Goal: Transaction & Acquisition: Purchase product/service

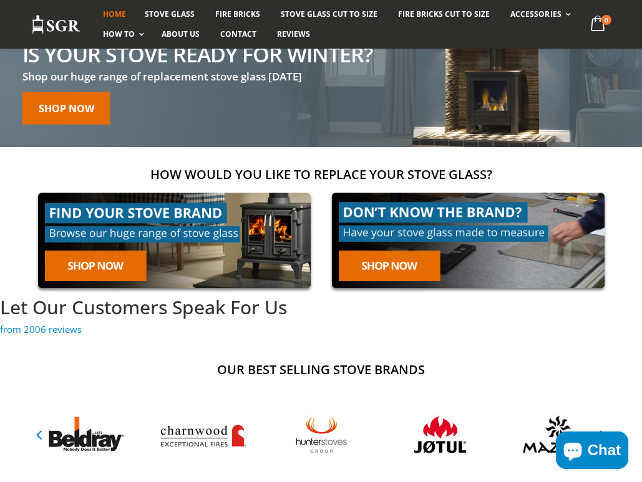
scroll to position [115, 0]
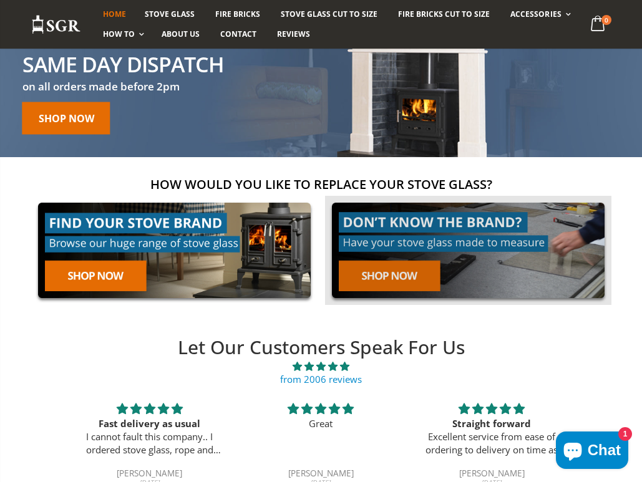
click at [421, 276] on link at bounding box center [468, 250] width 286 height 109
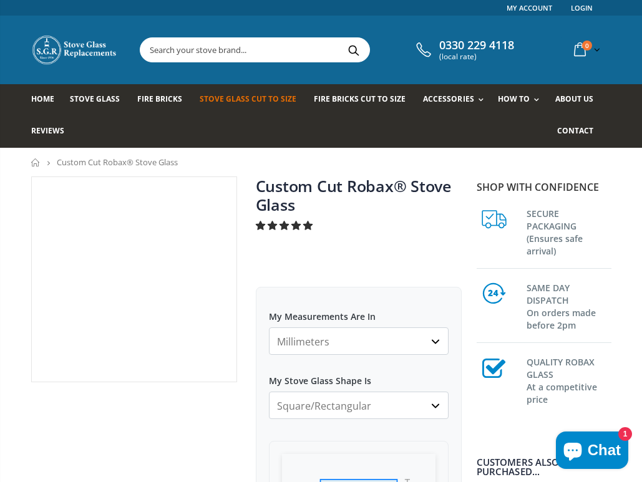
scroll to position [85, 0]
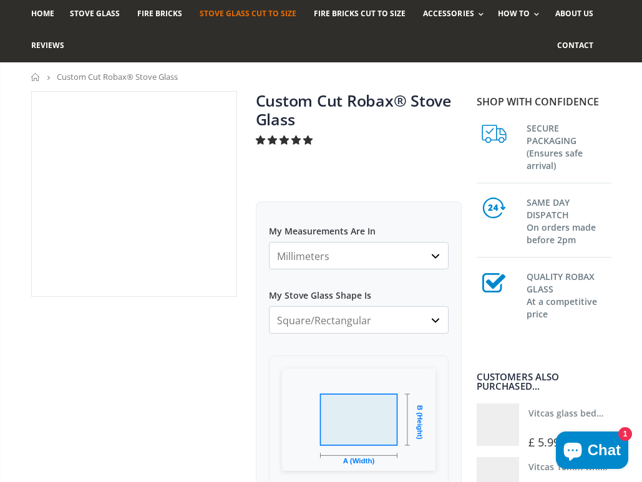
select select "cm"
click at [269, 242] on select "Millimeters Centimeters Inches" at bounding box center [359, 255] width 180 height 27
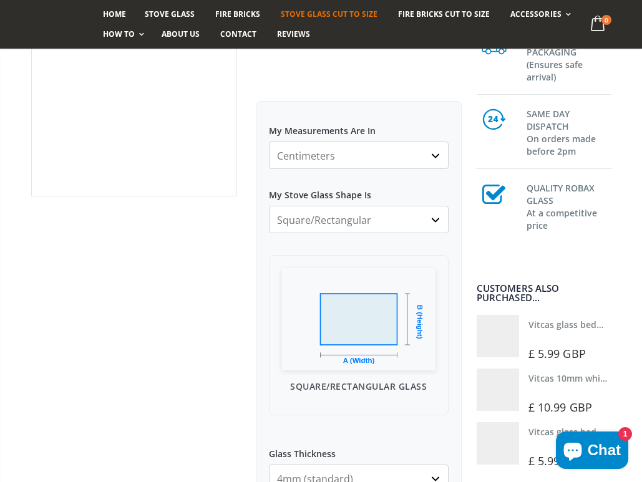
scroll to position [197, 0]
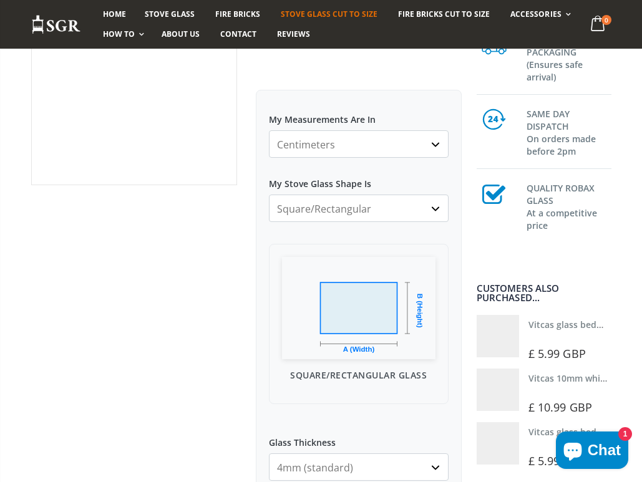
click at [315, 218] on select "Square/Rectangular Arched Half Arch Both Top Corners Cut Single Corner Cut Slop…" at bounding box center [359, 208] width 180 height 27
click at [269, 195] on select "Square/Rectangular Arched Half Arch Both Top Corners Cut Single Corner Cut Slop…" at bounding box center [359, 208] width 180 height 27
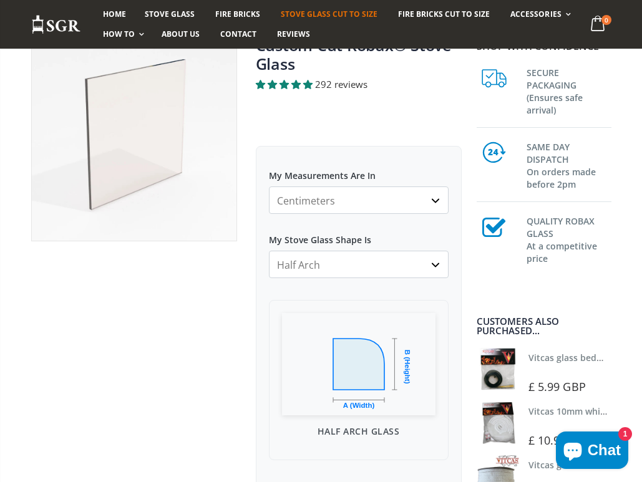
scroll to position [142, 0]
click at [306, 268] on select "Square/Rectangular Arched Half Arch Both Top Corners Cut Single Corner Cut Slop…" at bounding box center [359, 263] width 180 height 27
click at [269, 250] on select "Square/Rectangular Arched Half Arch Both Top Corners Cut Single Corner Cut Slop…" at bounding box center [359, 263] width 180 height 27
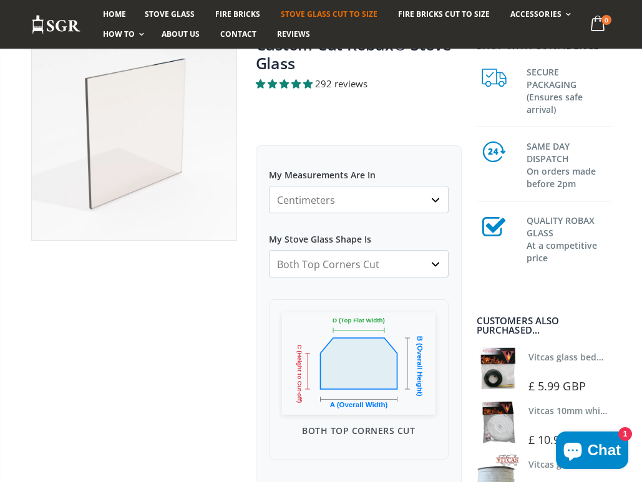
click at [308, 262] on select "Square/Rectangular Arched Half Arch Both Top Corners Cut Single Corner Cut Slop…" at bounding box center [359, 263] width 180 height 27
click at [269, 250] on select "Square/Rectangular Arched Half Arch Both Top Corners Cut Single Corner Cut Slop…" at bounding box center [359, 263] width 180 height 27
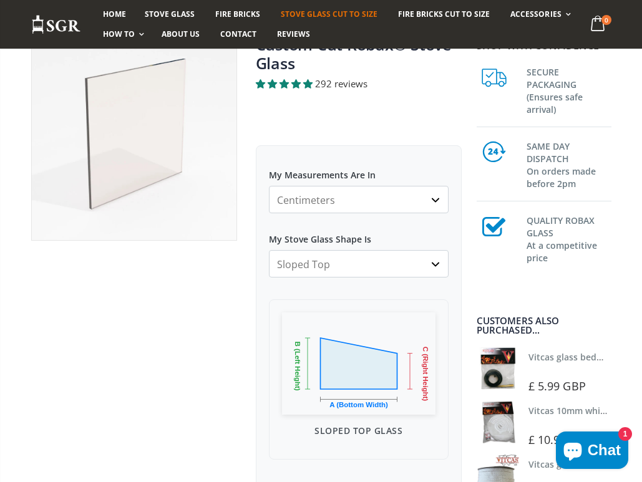
click at [338, 268] on select "Square/Rectangular Arched Half Arch Both Top Corners Cut Single Corner Cut Slop…" at bounding box center [359, 263] width 180 height 27
click at [269, 250] on select "Square/Rectangular Arched Half Arch Both Top Corners Cut Single Corner Cut Slop…" at bounding box center [359, 263] width 180 height 27
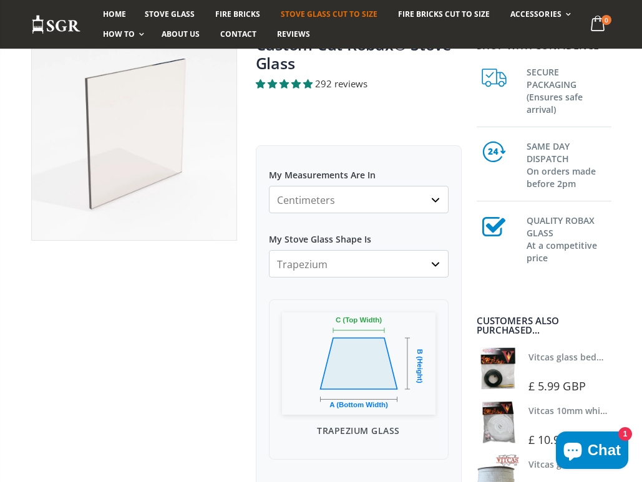
click at [330, 268] on select "Square/Rectangular Arched Half Arch Both Top Corners Cut Single Corner Cut Slop…" at bounding box center [359, 263] width 180 height 27
select select "square-rectangular"
click at [269, 250] on select "Square/Rectangular Arched Half Arch Both Top Corners Cut Single Corner Cut Slop…" at bounding box center [359, 263] width 180 height 27
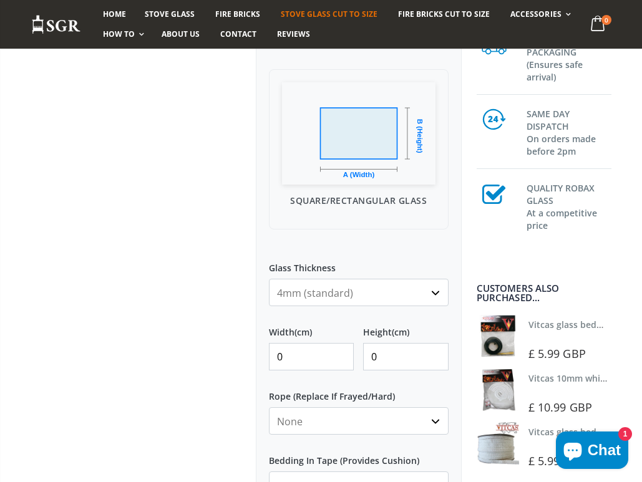
scroll to position [384, 0]
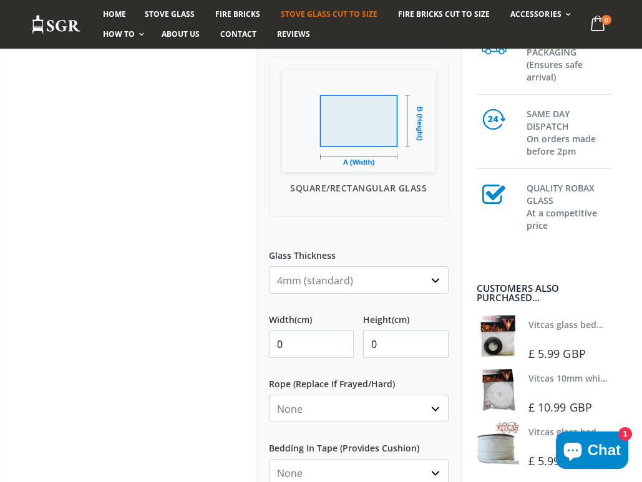
click at [303, 341] on input "0" at bounding box center [311, 344] width 85 height 27
type input "19"
click at [412, 331] on input "0" at bounding box center [405, 344] width 85 height 27
type input "25"
click at [172, 368] on div at bounding box center [134, 222] width 225 height 861
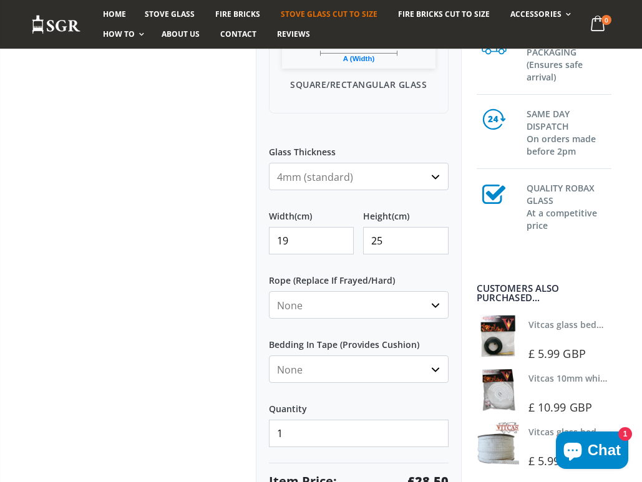
scroll to position [503, 0]
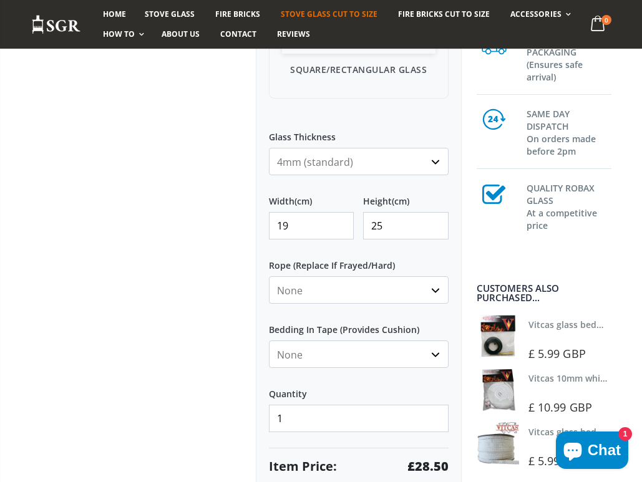
click at [321, 288] on select "None 3mm White 6mm White 8mm White 10mm White 12mm White 6mm Black 8mm Black 10…" at bounding box center [359, 289] width 180 height 27
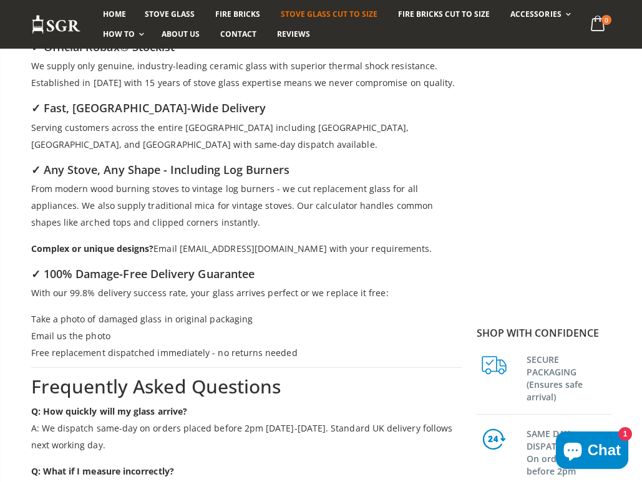
scroll to position [1748, 0]
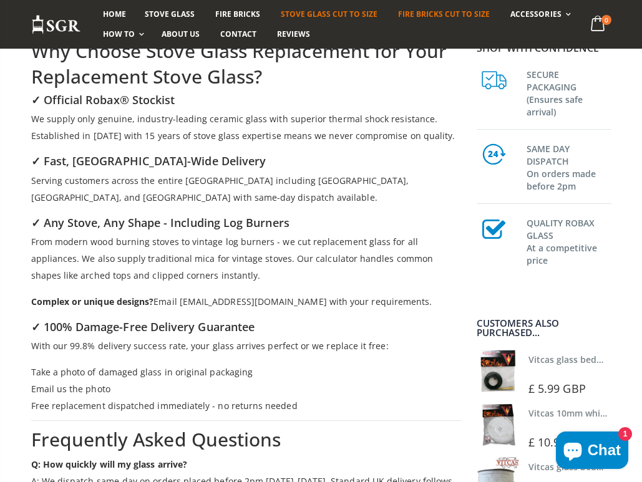
drag, startPoint x: 414, startPoint y: 178, endPoint x: 409, endPoint y: 12, distance: 166.0
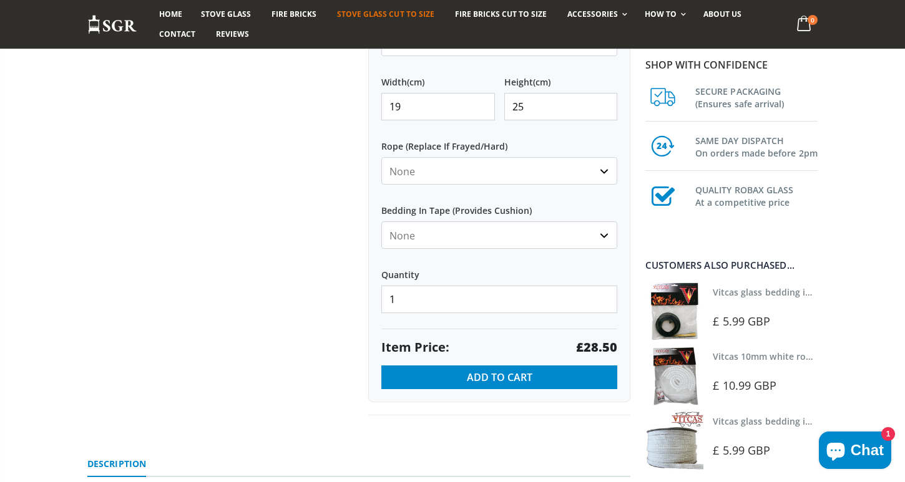
scroll to position [626, 0]
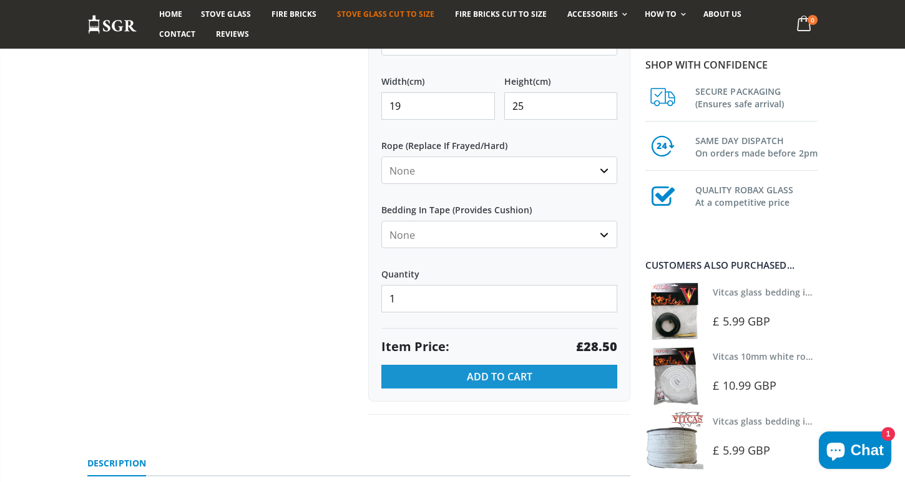
click at [532, 376] on button "Add to Cart" at bounding box center [499, 377] width 236 height 24
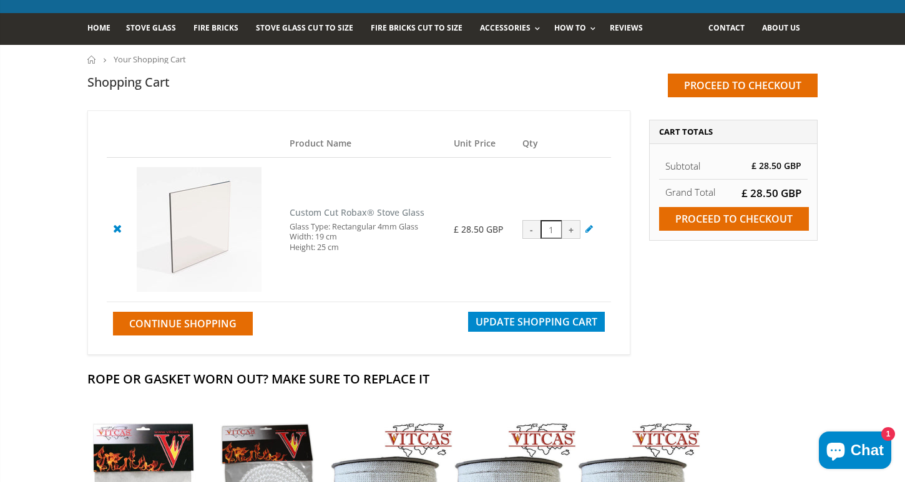
scroll to position [57, 0]
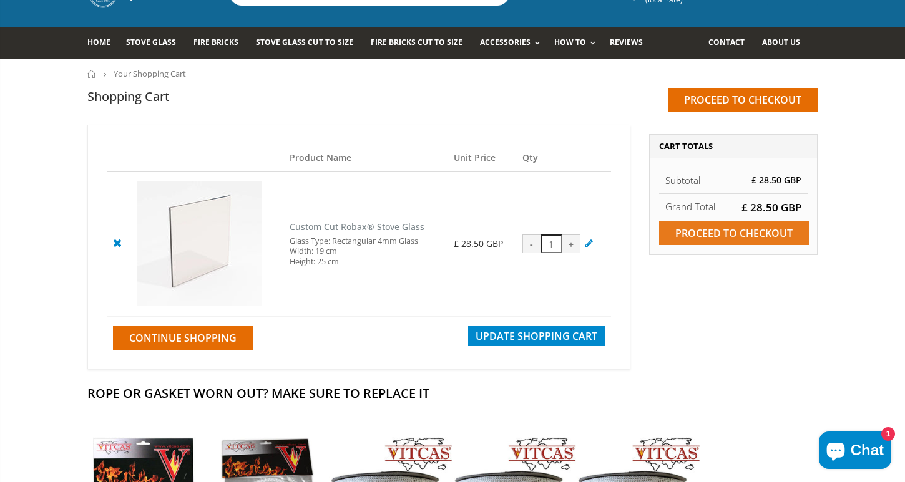
click at [727, 235] on input "Proceed to checkout" at bounding box center [734, 233] width 150 height 24
